Goal: Answer question/provide support

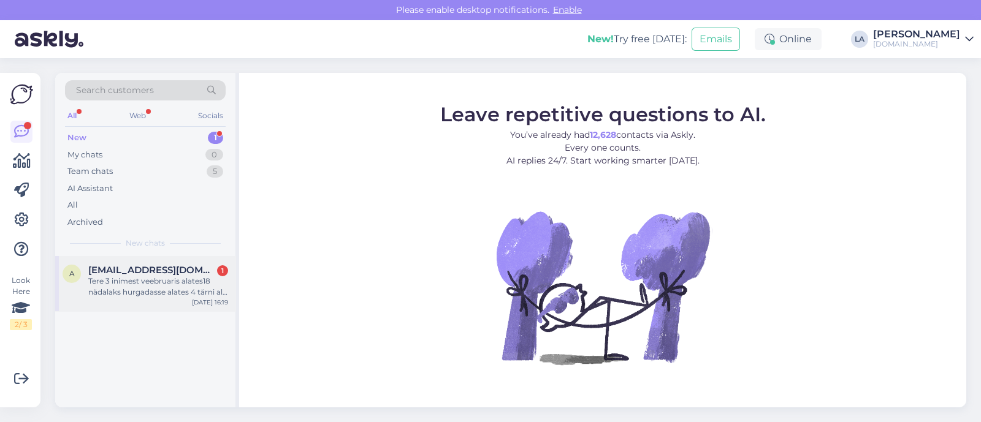
click at [209, 295] on div "Tere 3 inimest veebruaris alates18 nädalaks hurgadasse alates 4 tärni all in mi…" at bounding box center [158, 287] width 140 height 22
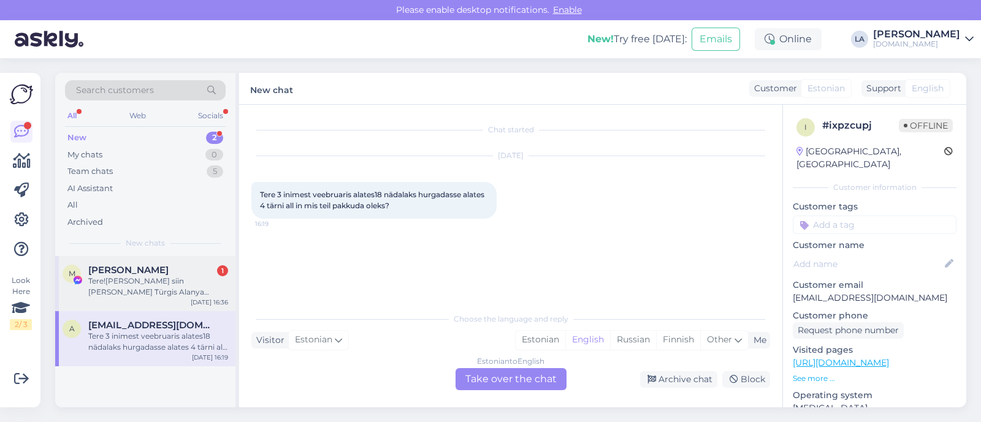
click at [161, 283] on div "Tere![PERSON_NAME] siin [PERSON_NAME] Türgis Alanya ümbruses on suured tulekahj…" at bounding box center [158, 287] width 140 height 22
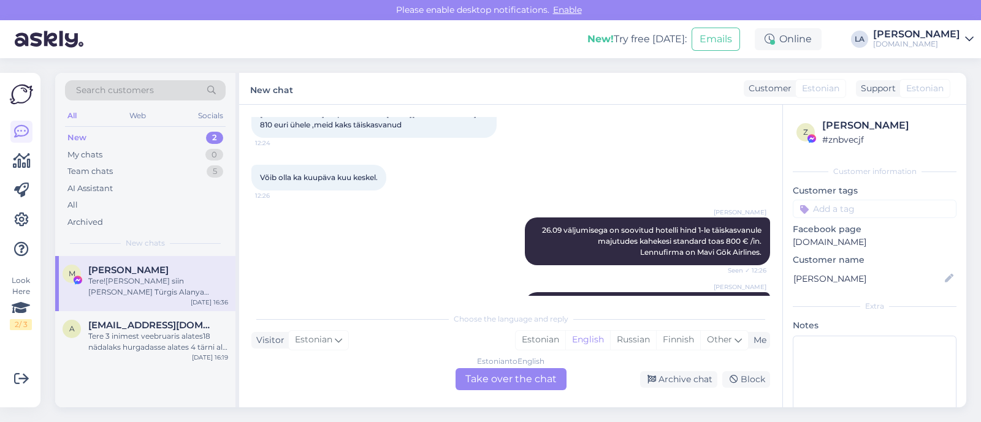
scroll to position [942, 0]
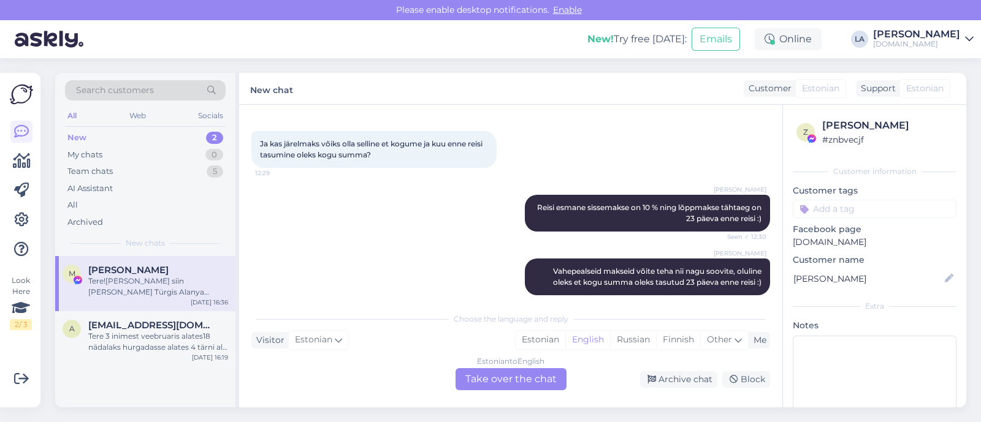
click at [782, 170] on div "Chat started [DATE] Tere!Vabandan pühapäval tülitan,minul küsimus kui teilt soo…" at bounding box center [510, 256] width 543 height 303
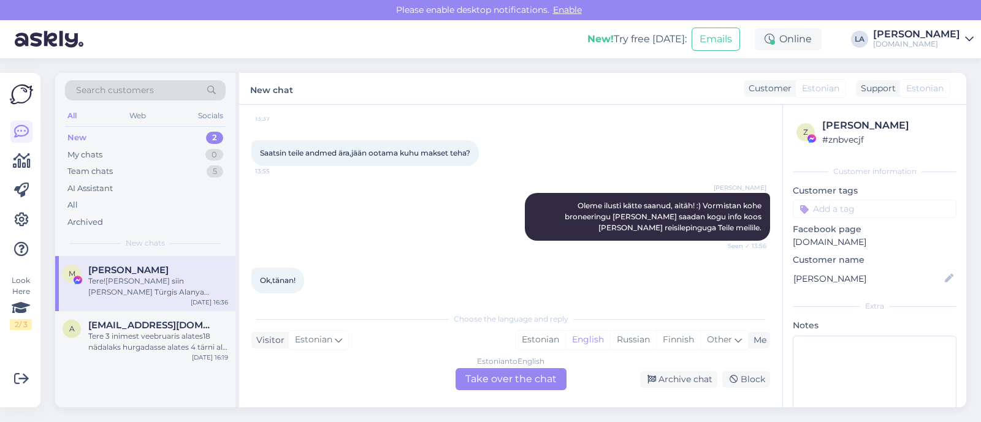
scroll to position [3701, 0]
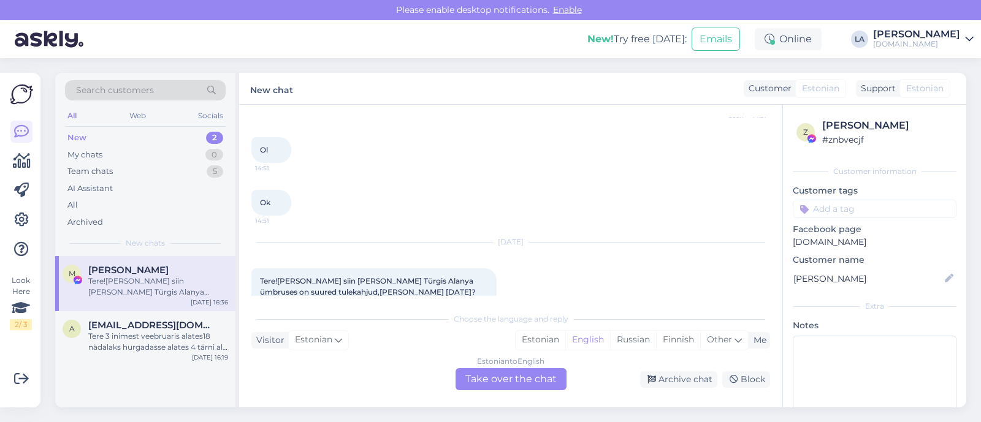
click at [509, 374] on div "Estonian to English Take over the chat" at bounding box center [511, 379] width 111 height 22
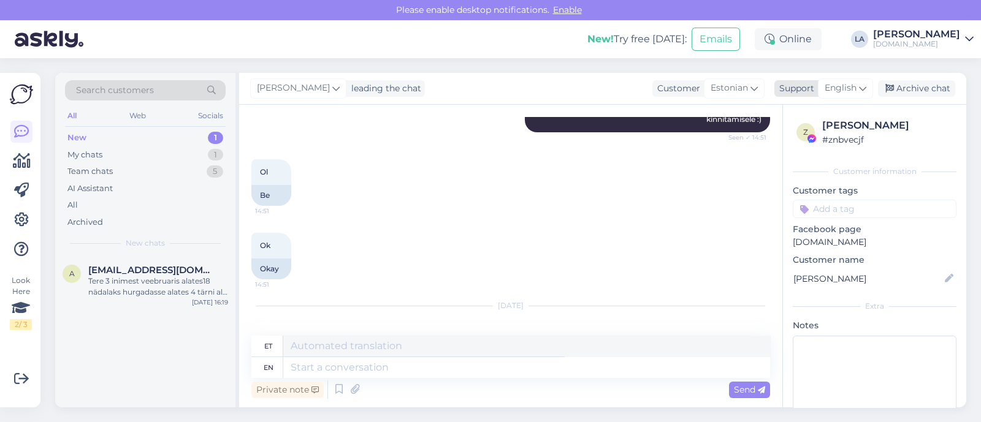
click at [855, 85] on span "English" at bounding box center [841, 88] width 32 height 13
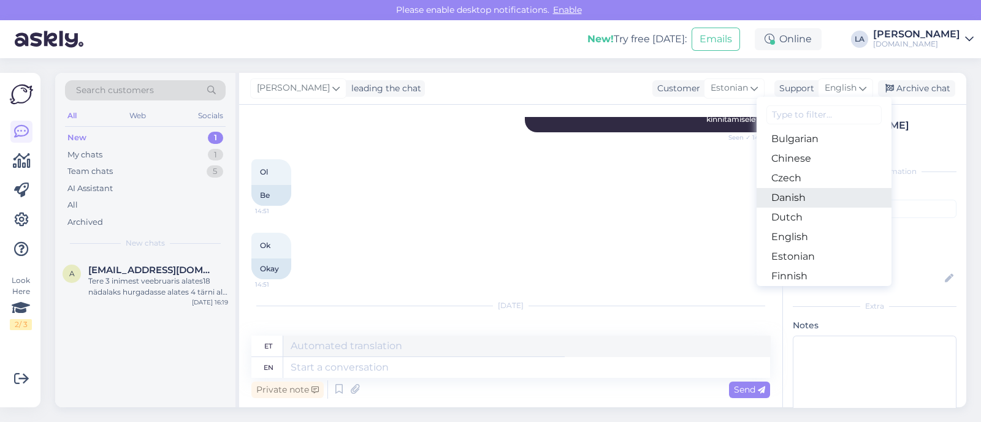
scroll to position [76, 0]
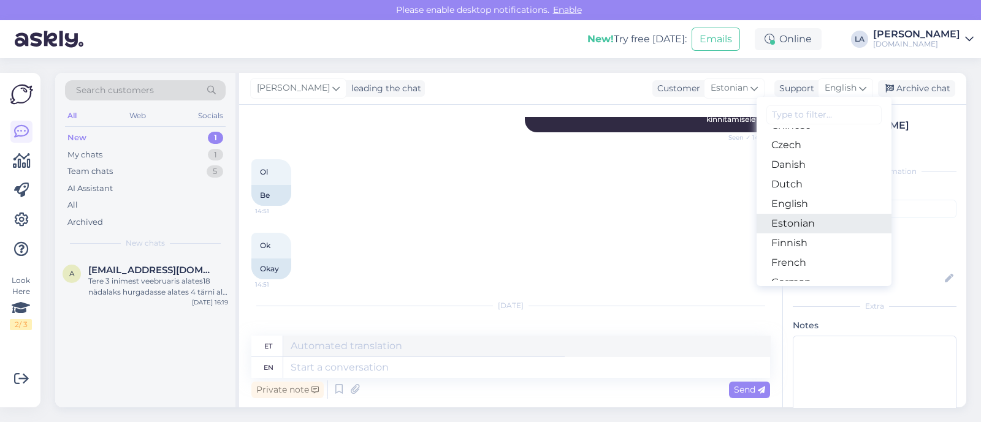
click at [803, 227] on link "Estonian" at bounding box center [824, 224] width 135 height 20
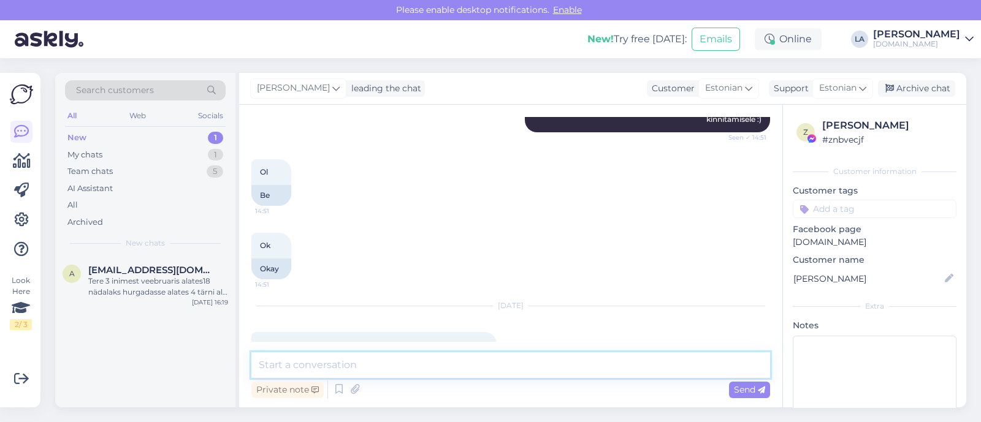
click at [506, 368] on textarea at bounding box center [510, 366] width 519 height 26
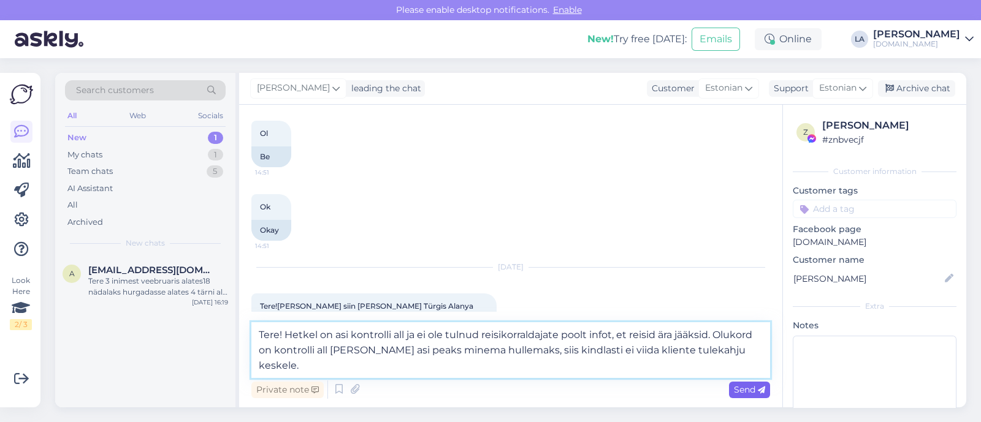
type textarea "Tere! Hetkel on asi kontrolli all ja ei ole tulnud reisikorraldajate poolt info…"
click at [743, 389] on span "Send" at bounding box center [749, 389] width 31 height 11
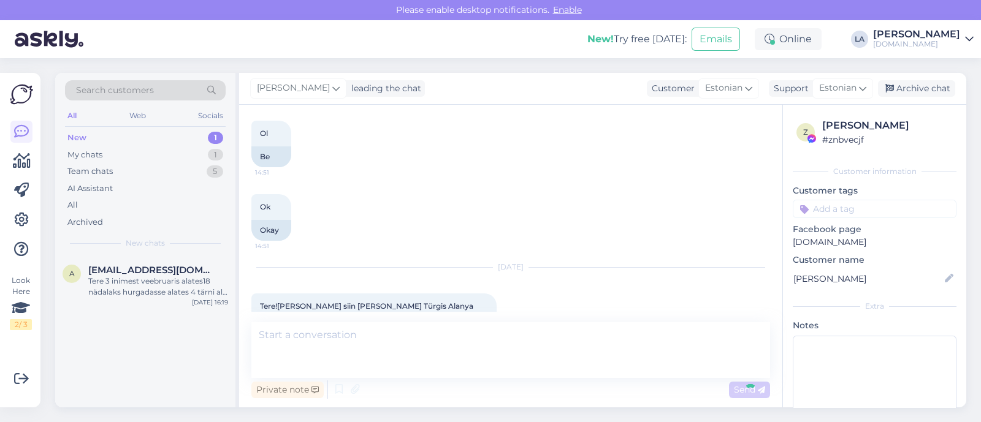
scroll to position [4668, 0]
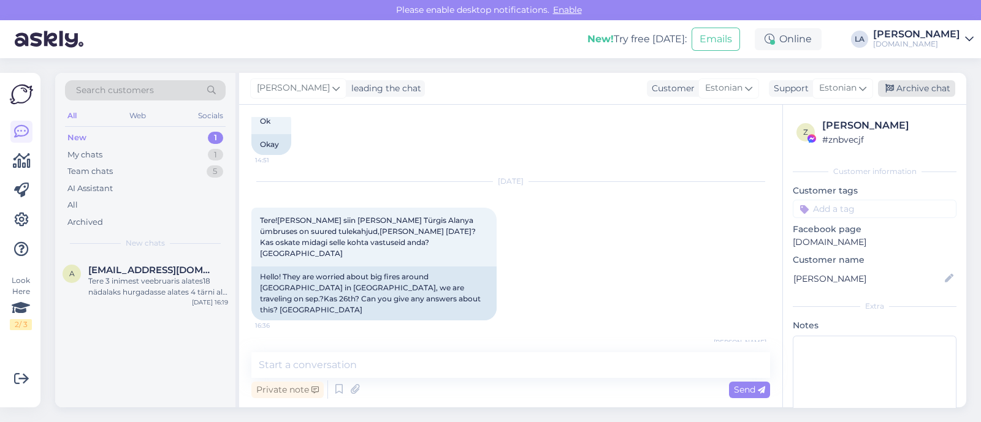
click at [919, 85] on div "Archive chat" at bounding box center [916, 88] width 77 height 17
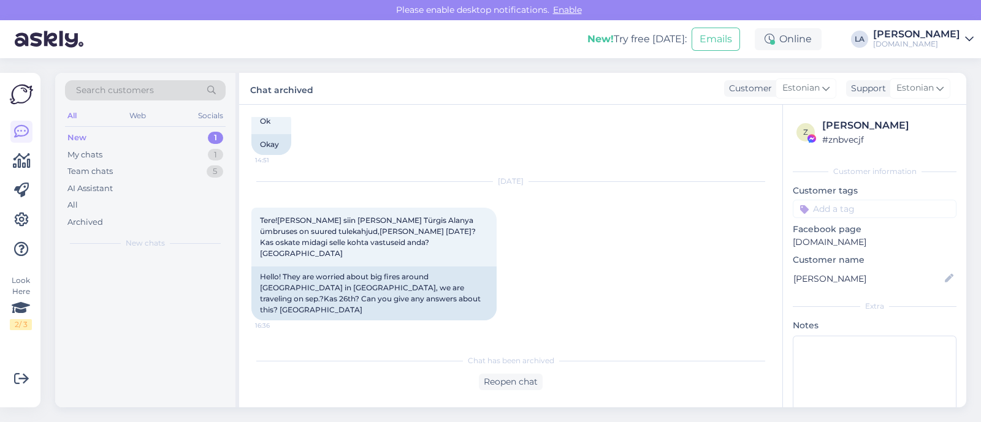
scroll to position [4672, 0]
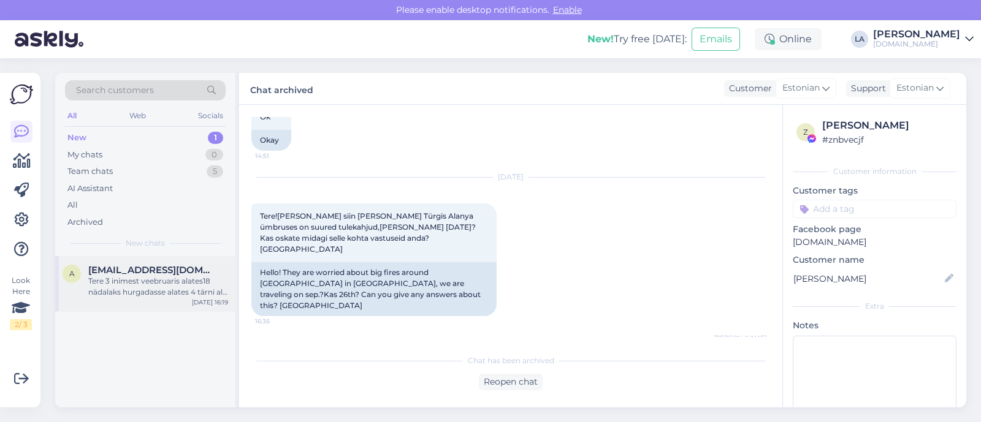
click at [156, 262] on div "A [EMAIL_ADDRESS][DOMAIN_NAME] Tere 3 inimest veebruaris alates18 nädalaks hurg…" at bounding box center [145, 283] width 180 height 55
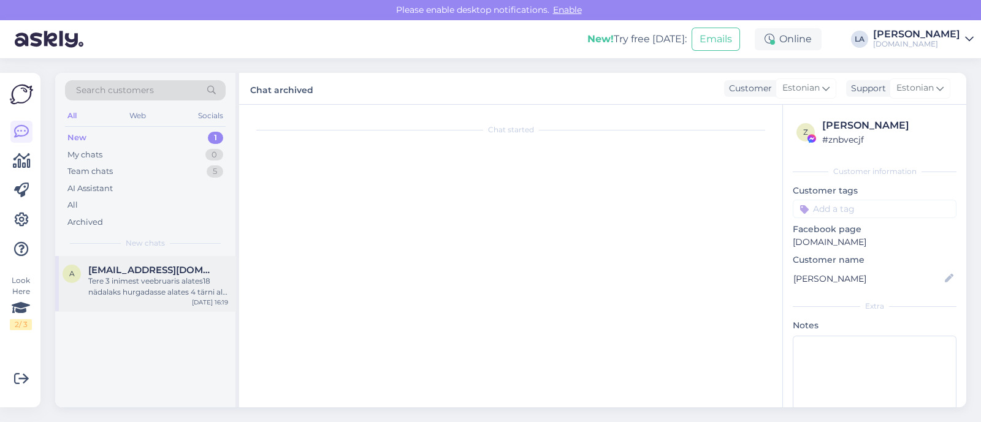
scroll to position [0, 0]
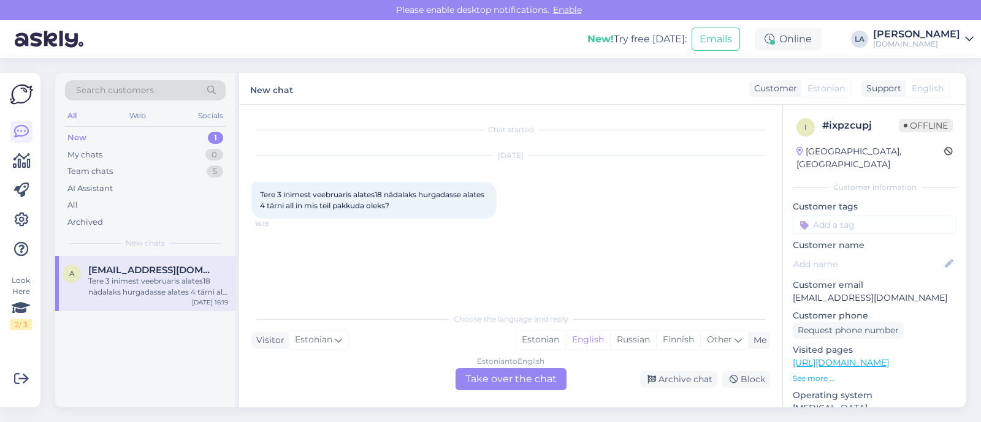
click at [487, 389] on div "Estonian to English Take over the chat" at bounding box center [511, 379] width 111 height 22
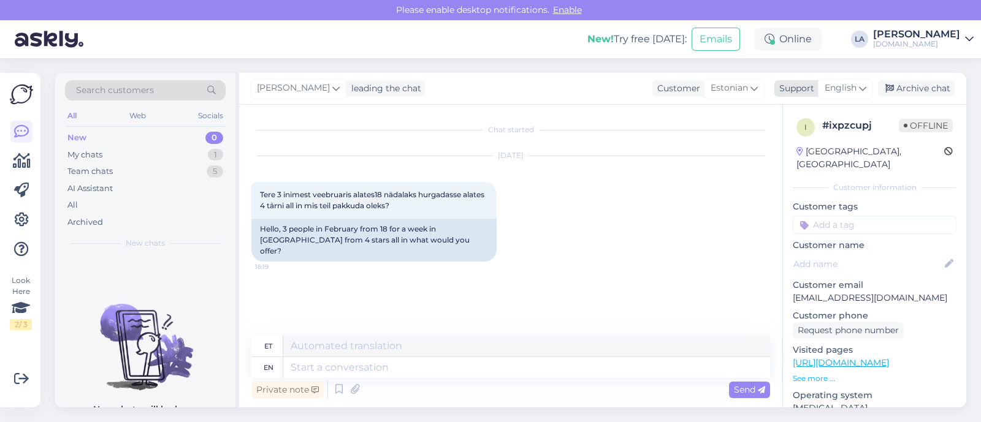
click at [838, 87] on span "English" at bounding box center [841, 88] width 32 height 13
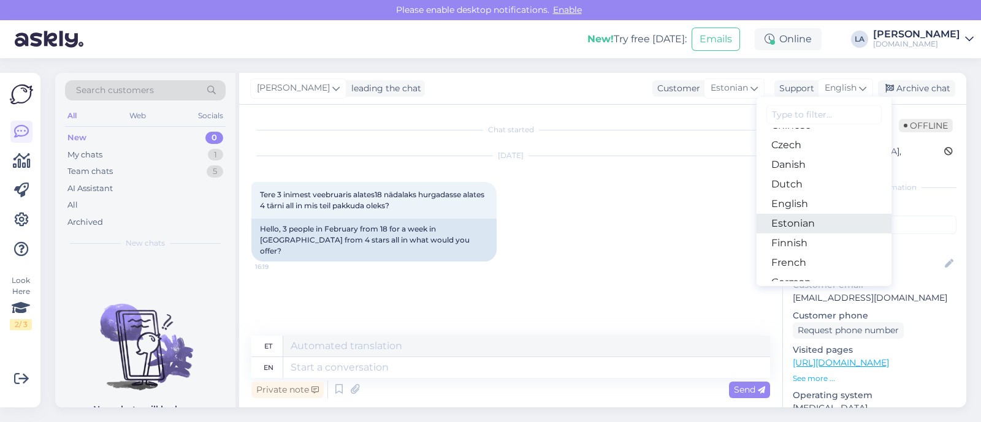
click at [794, 216] on link "Estonian" at bounding box center [824, 224] width 135 height 20
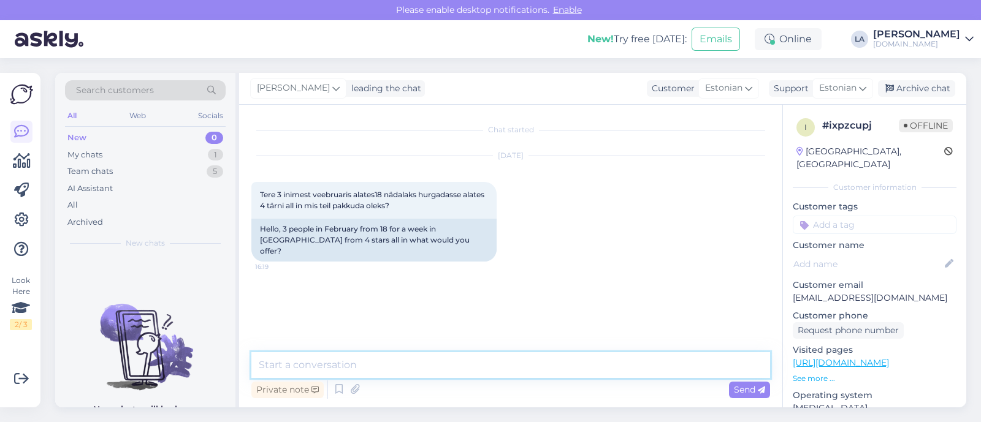
click at [337, 372] on textarea at bounding box center [510, 366] width 519 height 26
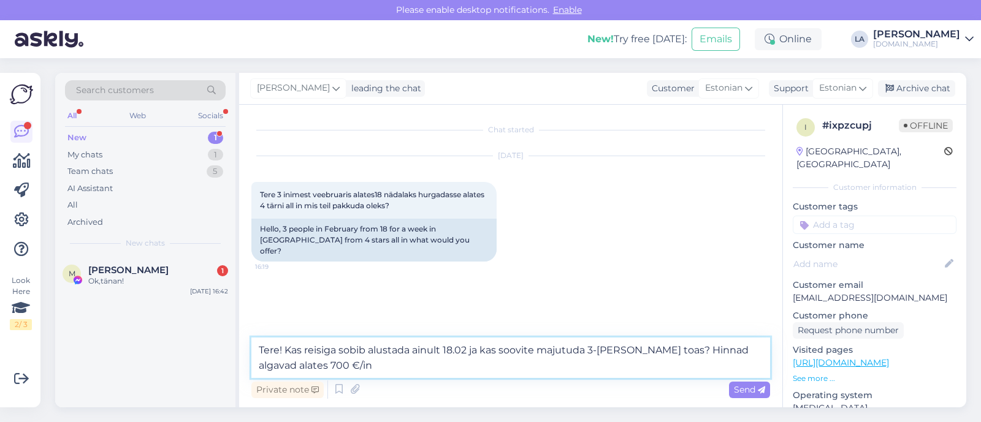
type textarea "Tere! Kas reisiga sobib alustada ainult 18.02 ja kas soovite majutuda 3-[PERSON…"
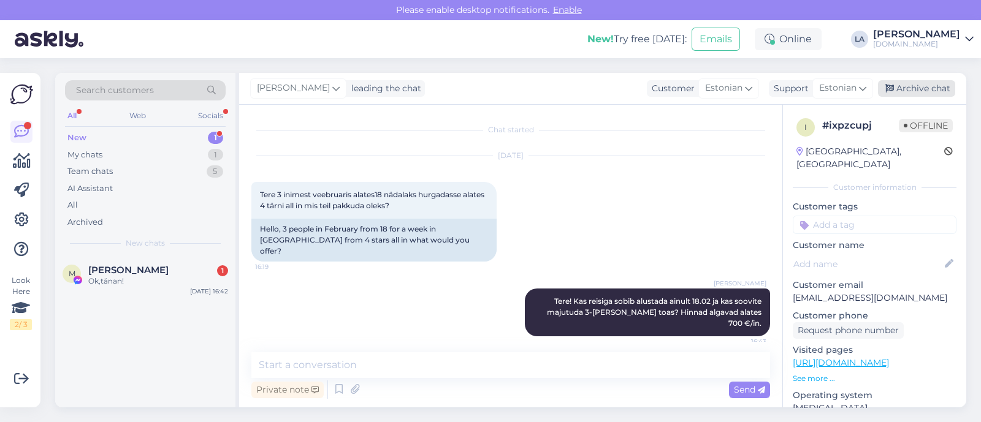
click at [931, 88] on div "Archive chat" at bounding box center [916, 88] width 77 height 17
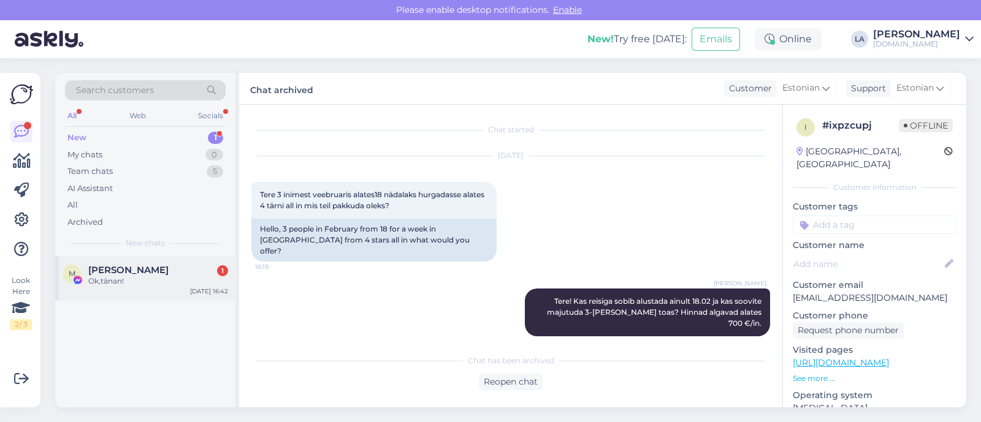
click at [188, 262] on div "M [PERSON_NAME] Uus 1 Ok,tänan! [DATE] 16:42" at bounding box center [145, 278] width 180 height 44
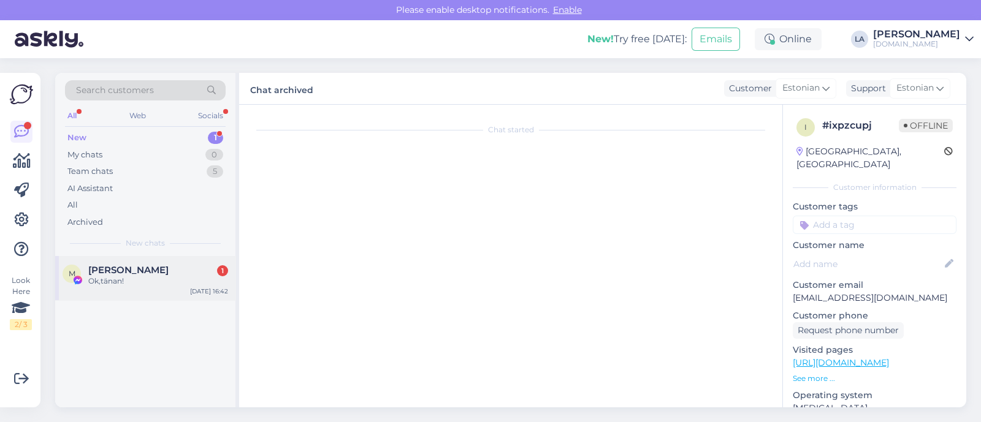
scroll to position [4766, 0]
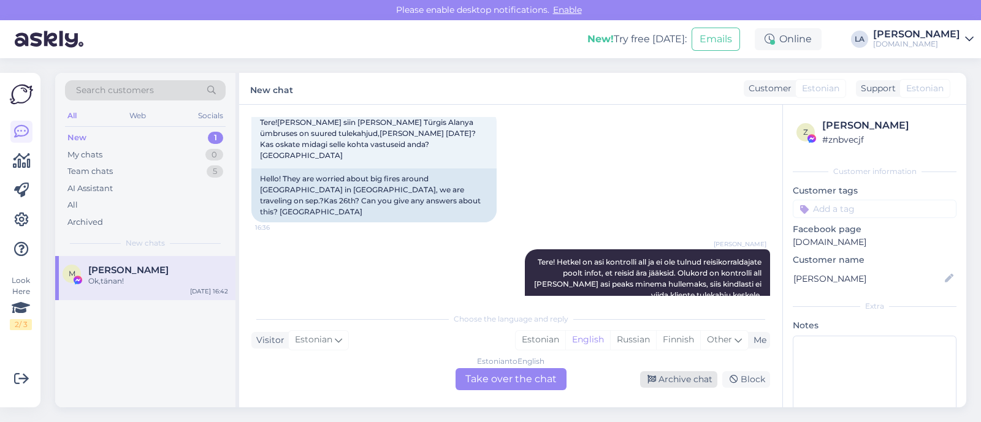
click at [665, 380] on div "Archive chat" at bounding box center [678, 380] width 77 height 17
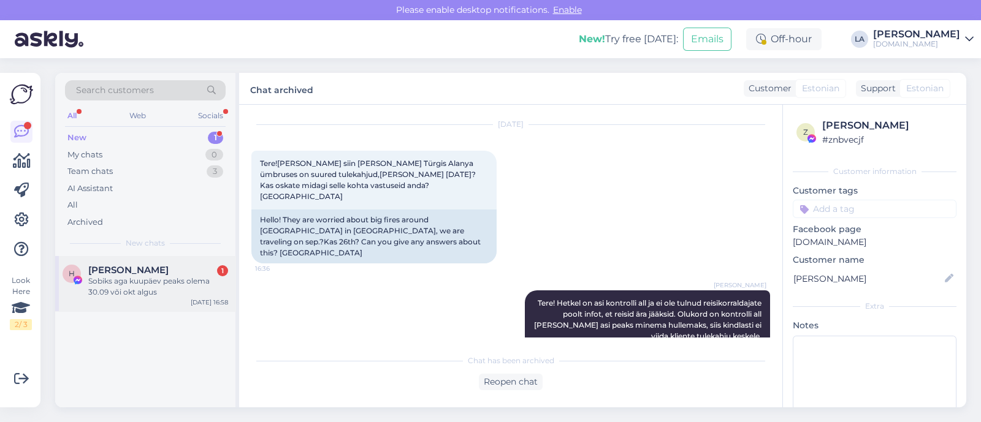
click at [218, 284] on div "Sobiks aga kuupäev peaks olema 30.09 või okt algus" at bounding box center [158, 287] width 140 height 22
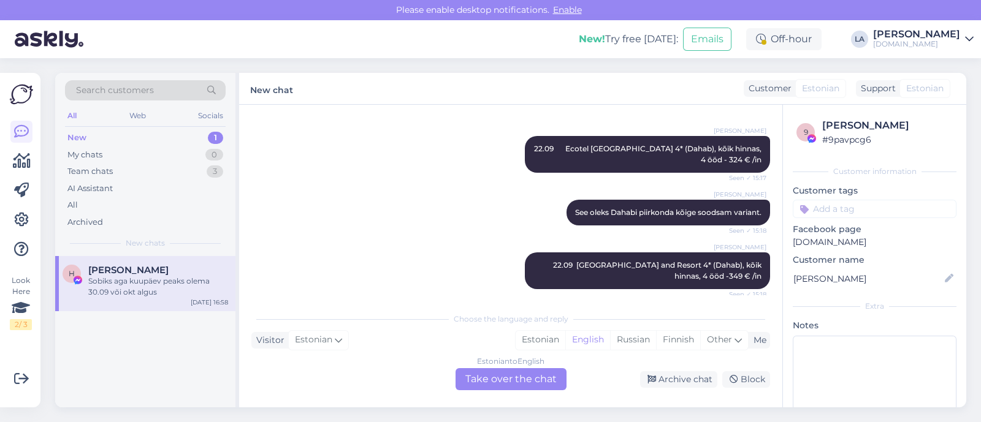
scroll to position [1037, 0]
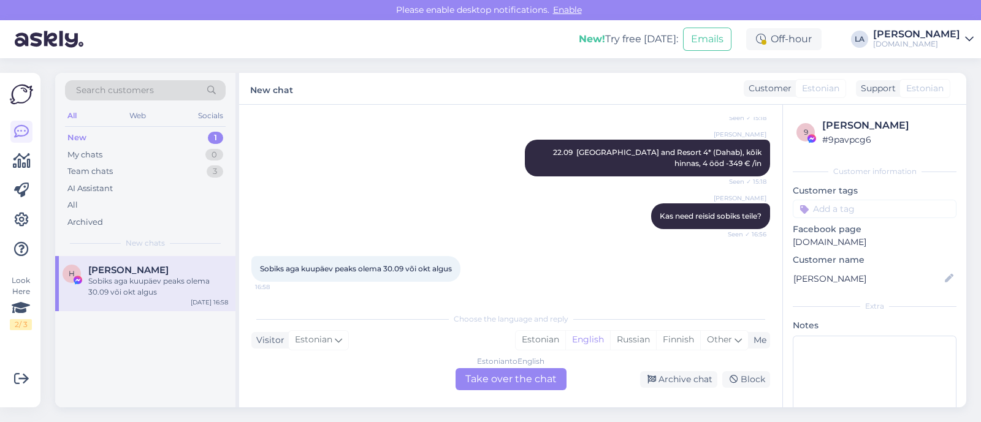
click at [518, 386] on div "Estonian to English Take over the chat" at bounding box center [511, 379] width 111 height 22
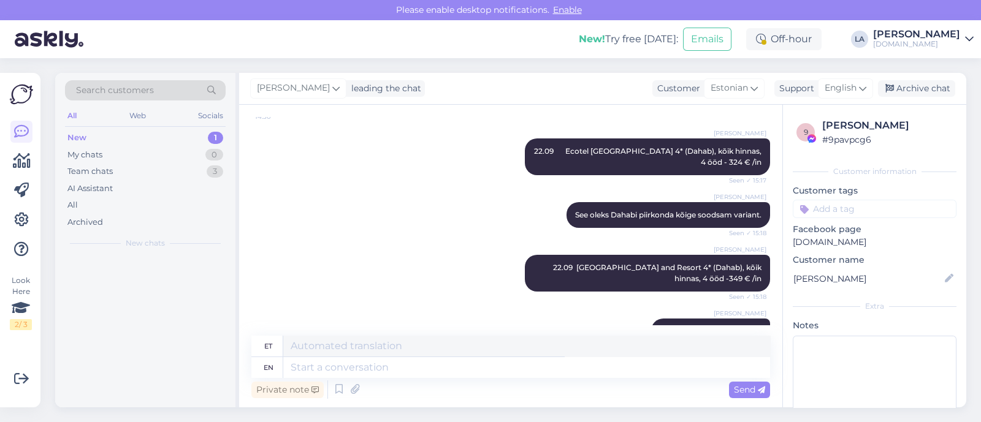
scroll to position [1154, 0]
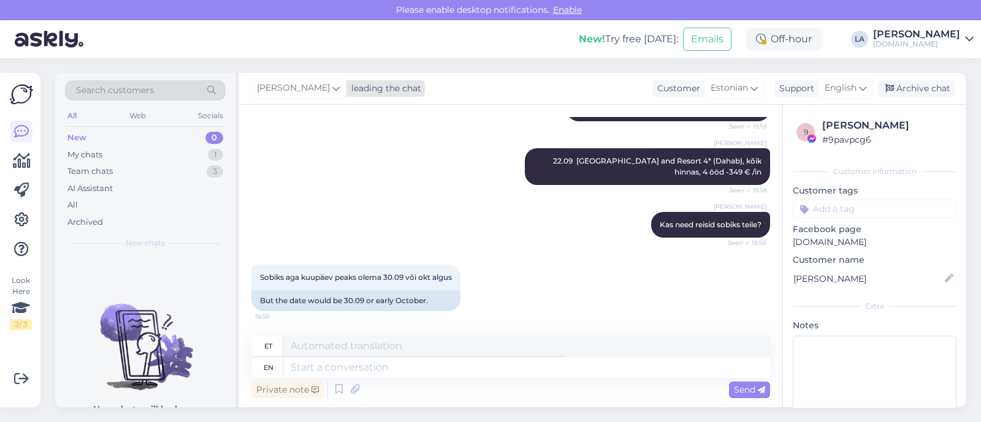
click at [300, 86] on span "[PERSON_NAME]" at bounding box center [293, 88] width 73 height 13
type input "ag"
click at [308, 138] on div "[PERSON_NAME]" at bounding box center [337, 142] width 105 height 15
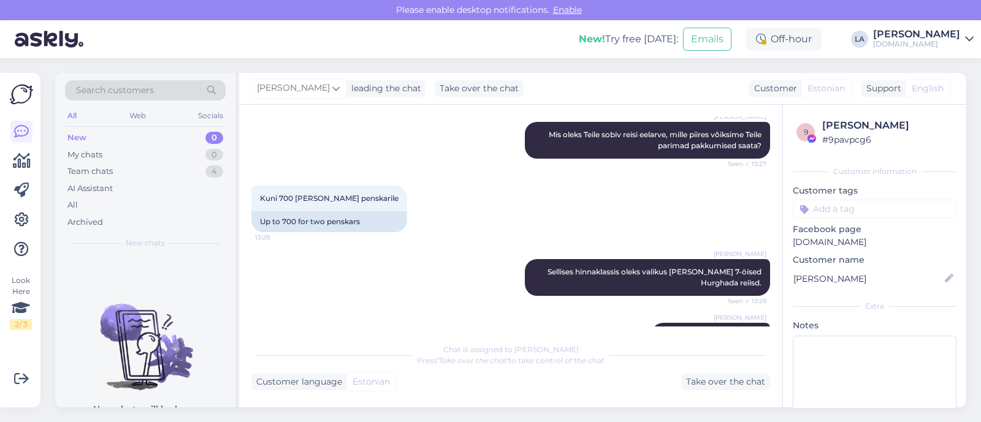
scroll to position [306, 0]
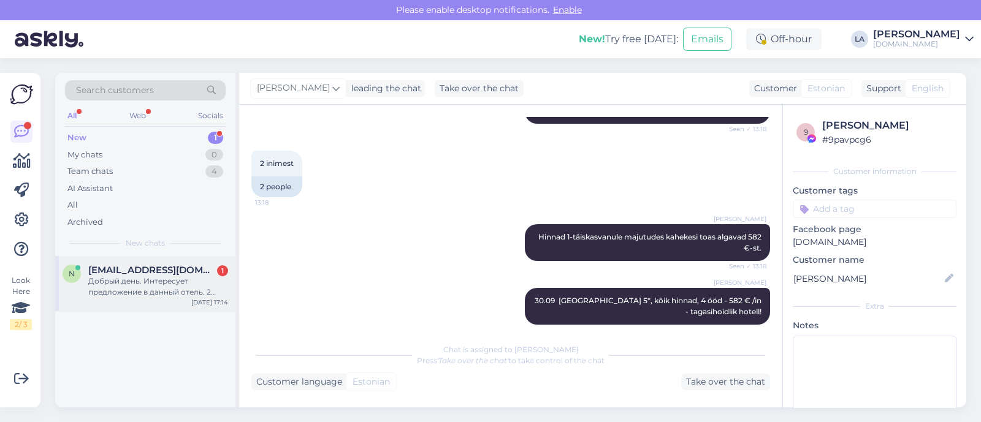
click at [216, 267] on div "[EMAIL_ADDRESS][DOMAIN_NAME] 1" at bounding box center [158, 270] width 140 height 11
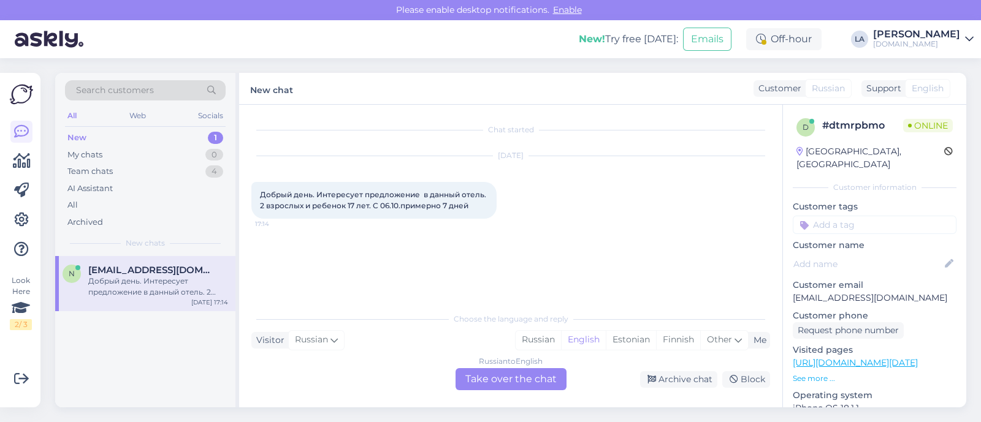
click at [500, 370] on div "Russian to English Take over the chat" at bounding box center [511, 379] width 111 height 22
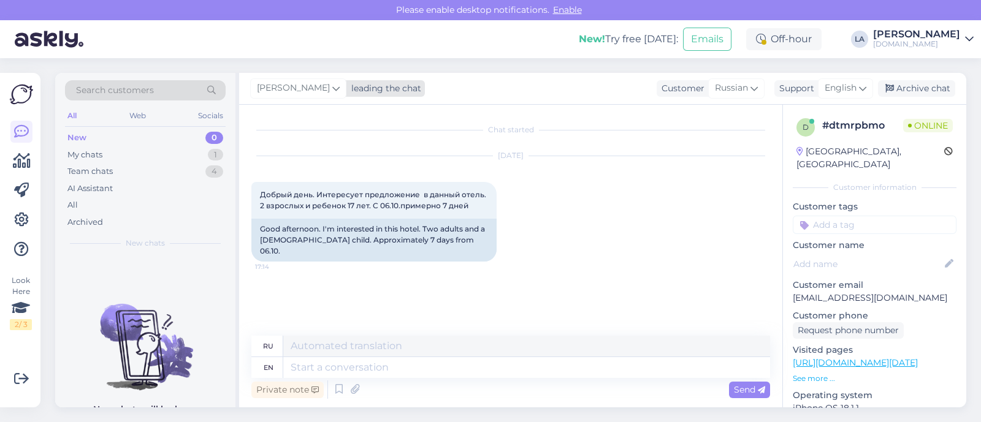
click at [300, 90] on span "[PERSON_NAME]" at bounding box center [293, 88] width 73 height 13
type input "ta"
click at [300, 158] on div "[PERSON_NAME][EMAIL_ADDRESS][DOMAIN_NAME]" at bounding box center [340, 155] width 102 height 11
